Goal: Download file/media

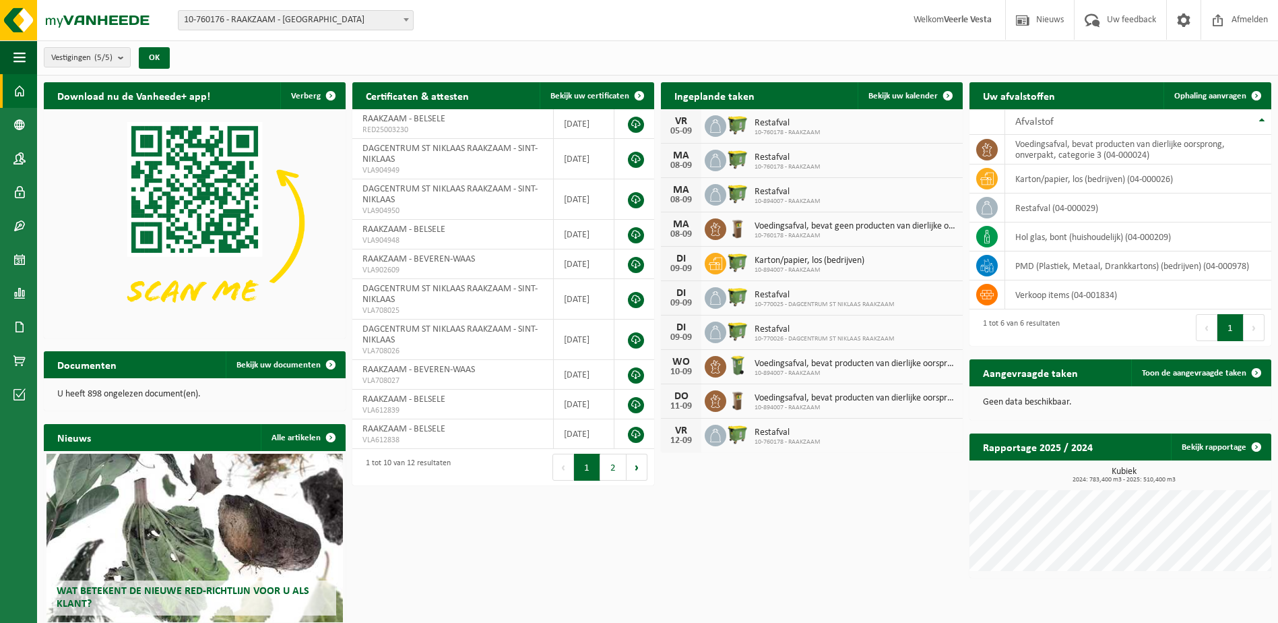
click at [794, 263] on span "Karton/papier, los (bedrijven)" at bounding box center [810, 260] width 110 height 11
click at [791, 267] on span "10-894007 - RAAKZAAM" at bounding box center [810, 270] width 110 height 8
click at [637, 263] on link at bounding box center [636, 265] width 16 height 16
click at [917, 96] on span "Bekijk uw kalender" at bounding box center [903, 96] width 69 height 9
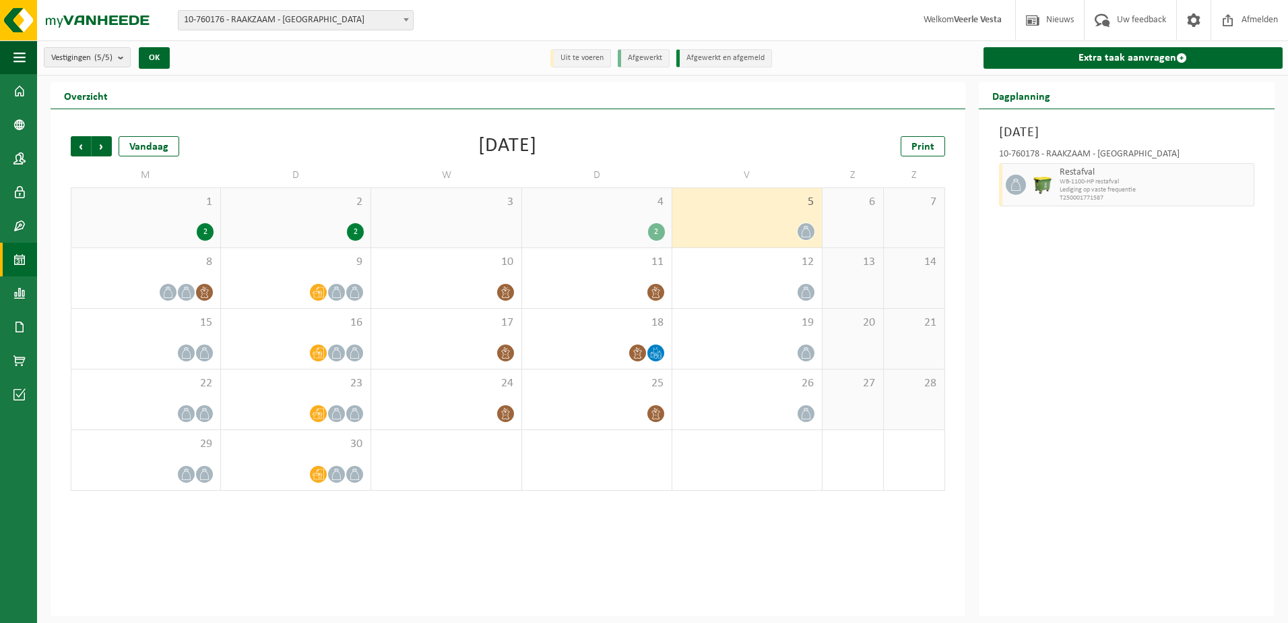
click at [350, 235] on div "2" at bounding box center [355, 232] width 17 height 18
